Goal: Task Accomplishment & Management: Complete application form

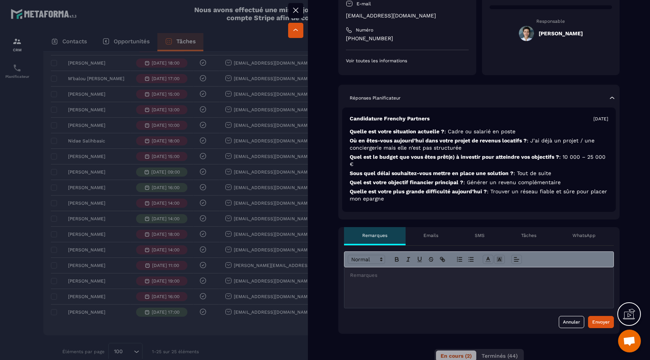
scroll to position [127, 0]
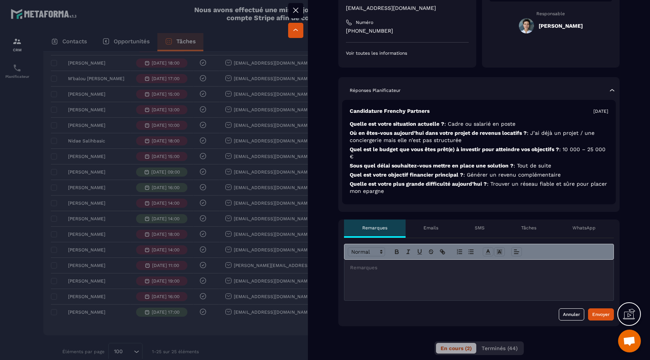
click at [398, 284] on div at bounding box center [478, 280] width 269 height 41
click at [411, 287] on p "**********" at bounding box center [479, 288] width 258 height 7
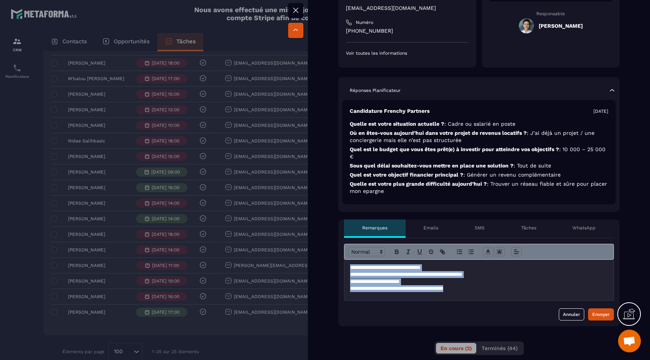
drag, startPoint x: 473, startPoint y: 290, endPoint x: 333, endPoint y: 256, distance: 143.6
click at [595, 319] on button "Envoyer" at bounding box center [601, 315] width 26 height 12
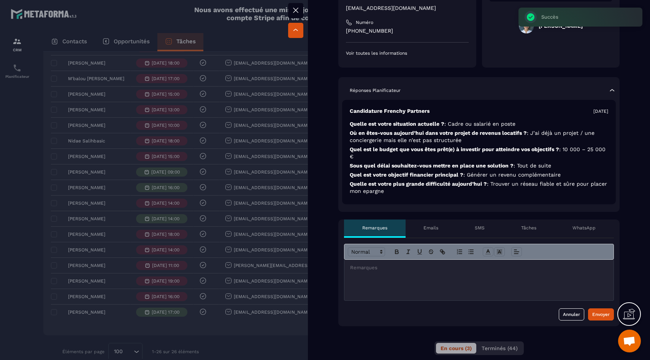
click at [134, 254] on div at bounding box center [325, 180] width 650 height 360
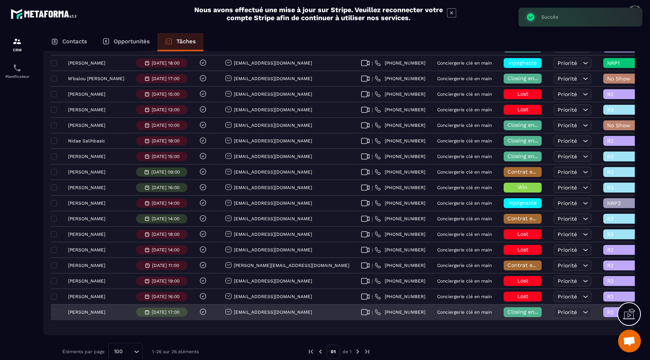
click at [598, 317] on div "R2" at bounding box center [636, 312] width 76 height 15
click at [607, 314] on span "R2" at bounding box center [623, 312] width 32 height 6
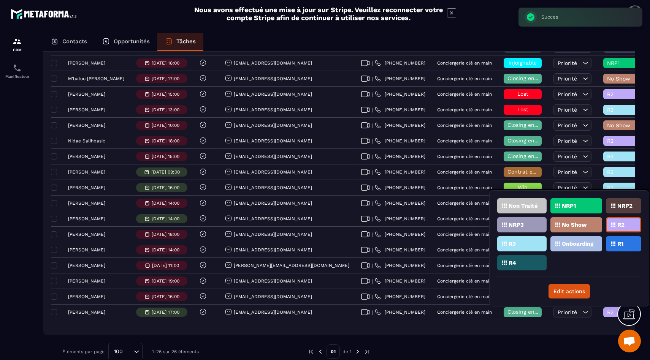
click at [525, 242] on div "R3" at bounding box center [521, 243] width 49 height 15
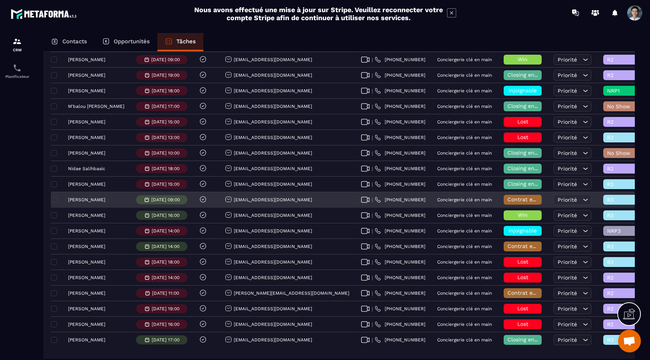
scroll to position [175, 0]
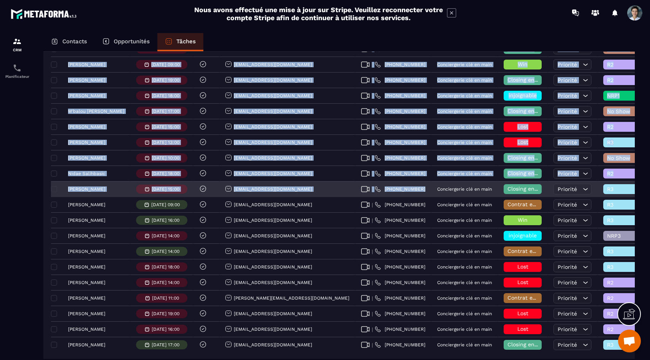
drag, startPoint x: 37, startPoint y: 191, endPoint x: 360, endPoint y: 193, distance: 322.7
click at [360, 193] on div "Contacts Opportunités Tâches Ajouter une tâche 26 Tâches Plus de filtre [PERSON…" at bounding box center [339, 203] width 607 height 341
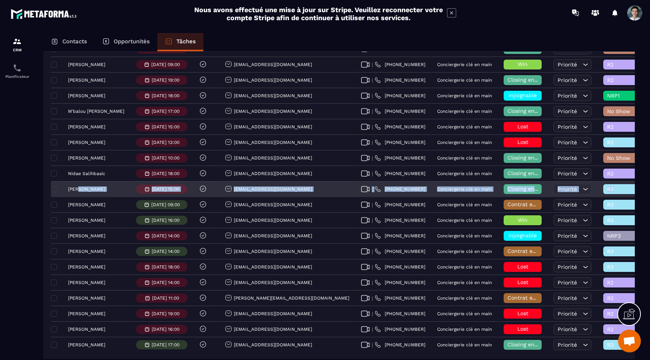
drag, startPoint x: 634, startPoint y: 190, endPoint x: 79, endPoint y: 187, distance: 555.8
click at [79, 187] on tr "[PERSON_NAME] [DATE] 15:00 [EMAIL_ADDRESS][DOMAIN_NAME] | [PHONE_NUMBER] Concie…" at bounding box center [457, 190] width 813 height 16
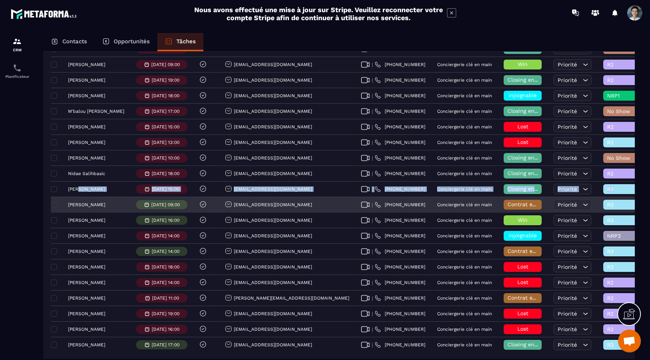
copy tr "ence Bellin [DATE] 15:00 [EMAIL_ADDRESS][DOMAIN_NAME] | [PHONE_NUMBER] Concierg…"
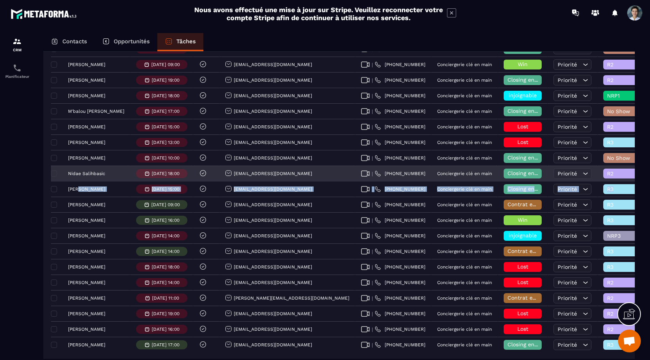
scroll to position [170, 0]
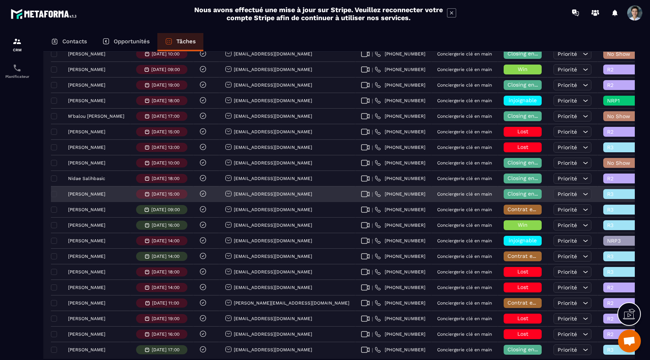
click at [91, 197] on p "[PERSON_NAME]" at bounding box center [86, 194] width 37 height 5
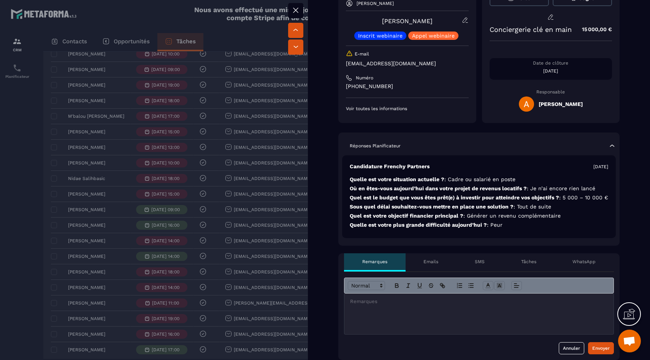
scroll to position [127, 0]
